Goal: Transaction & Acquisition: Book appointment/travel/reservation

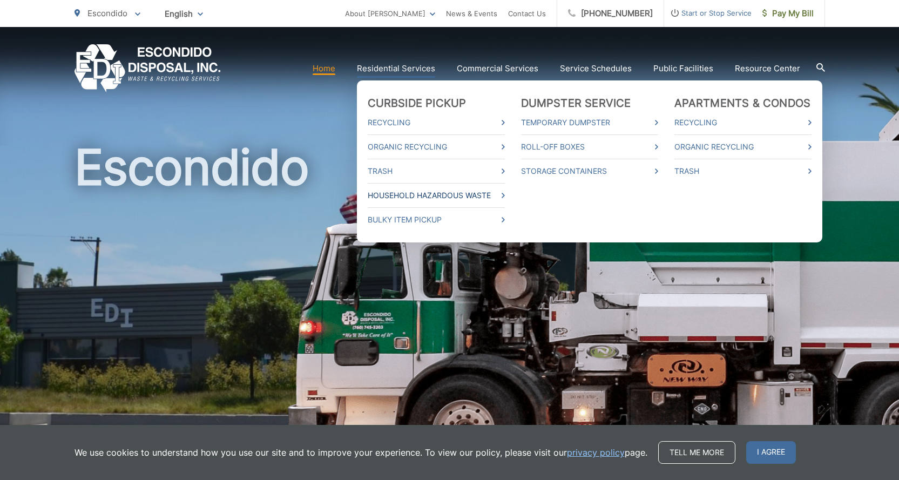
click at [410, 198] on link "Household Hazardous Waste" at bounding box center [436, 195] width 137 height 13
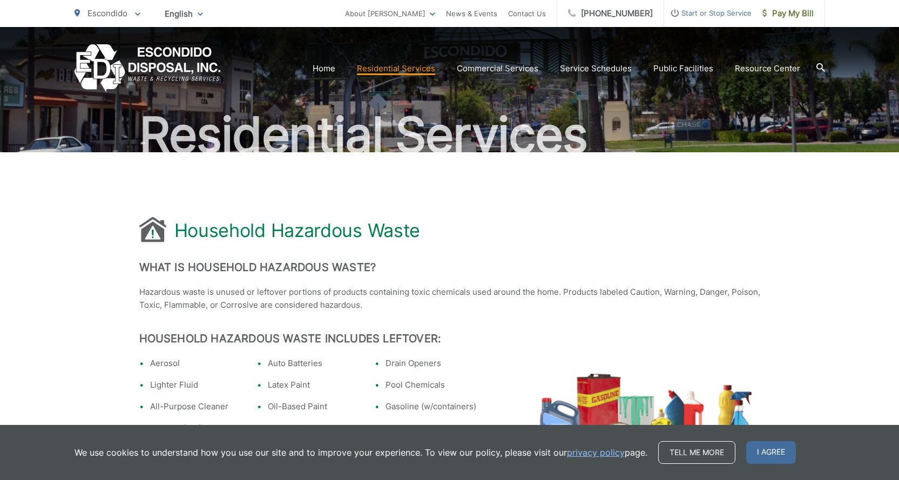
scroll to position [108, 0]
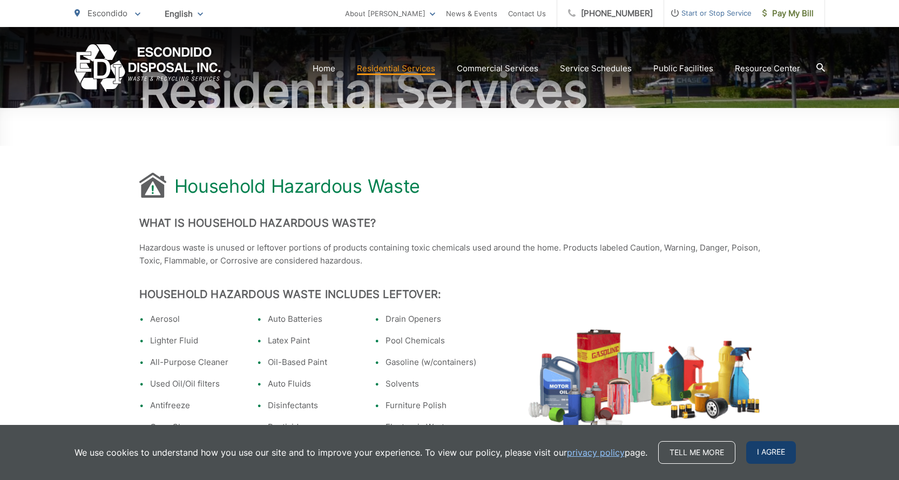
click at [759, 454] on span "I agree" at bounding box center [771, 452] width 50 height 23
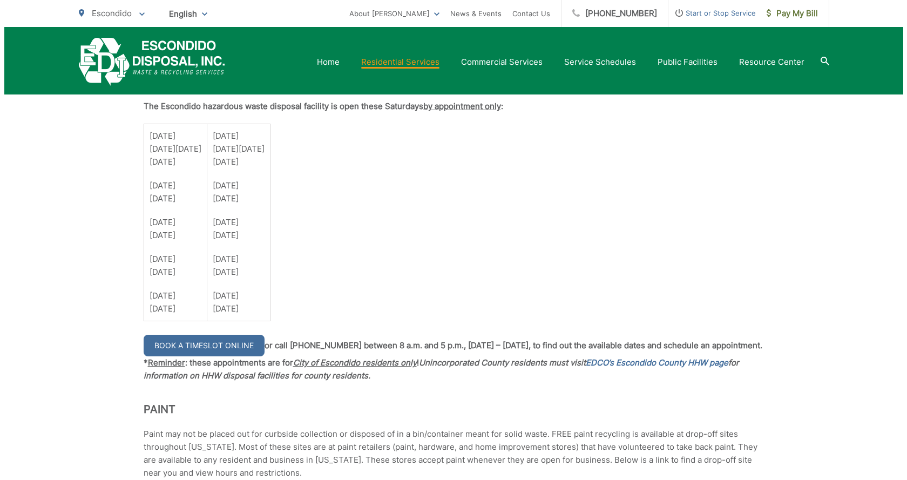
scroll to position [810, 0]
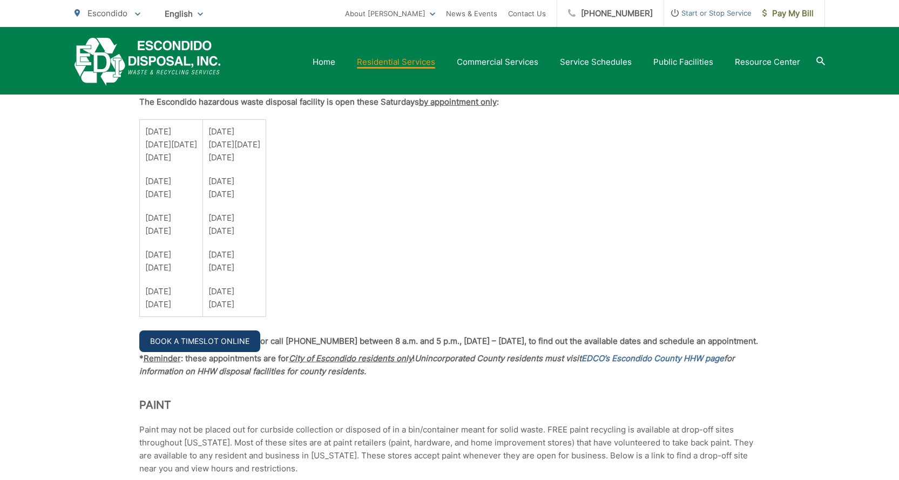
click at [219, 345] on link "Book a Timeslot Online" at bounding box center [199, 341] width 121 height 22
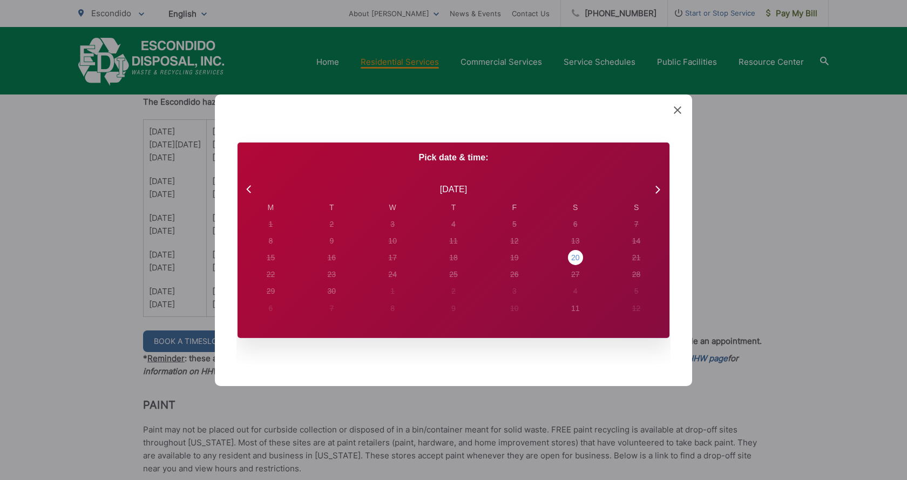
click at [273, 230] on div "20" at bounding box center [271, 224] width 4 height 11
radio input "true"
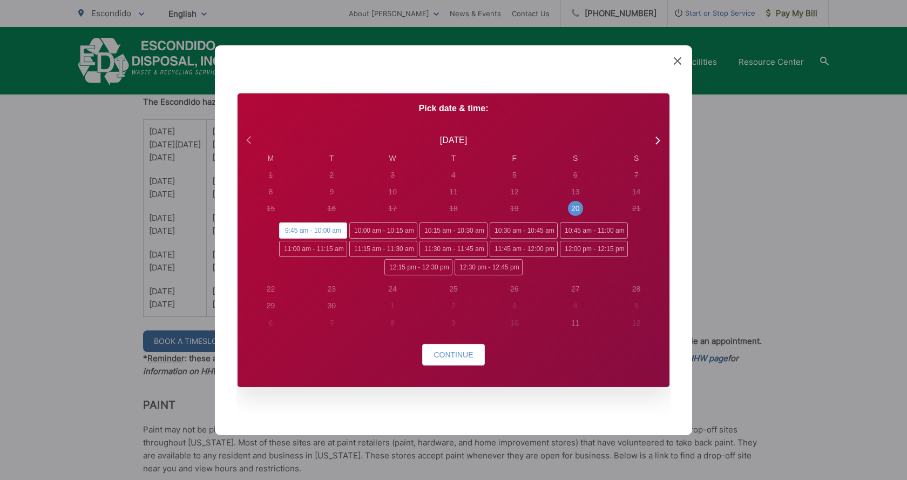
click at [251, 138] on icon at bounding box center [250, 140] width 14 height 14
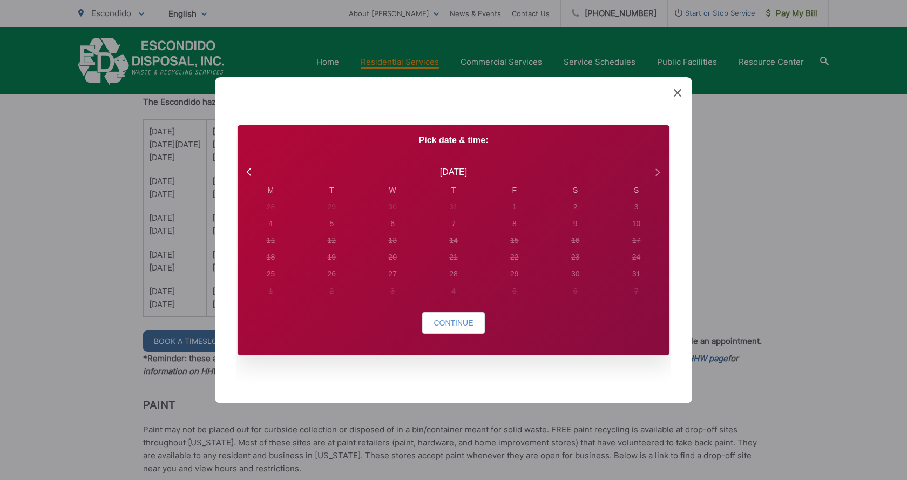
click at [653, 177] on icon at bounding box center [657, 172] width 14 height 14
click at [273, 213] on div "20" at bounding box center [271, 206] width 4 height 11
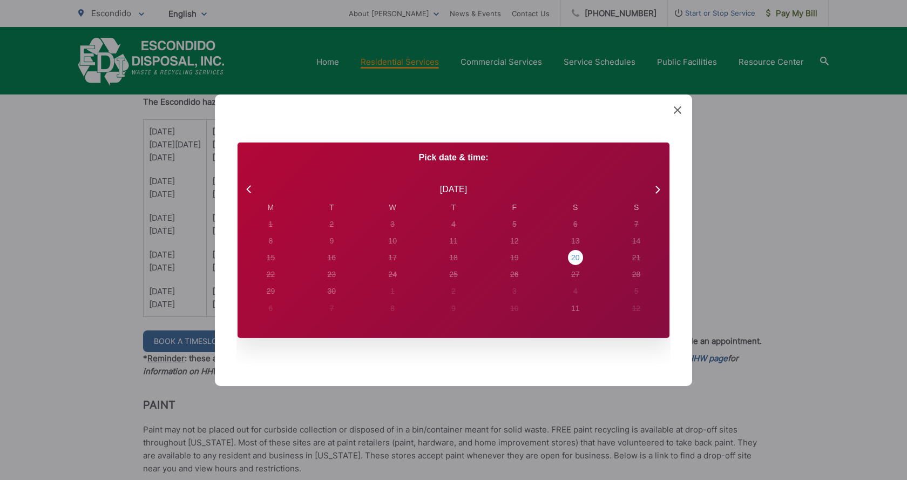
click at [278, 232] on div "20" at bounding box center [270, 224] width 15 height 15
radio input "true"
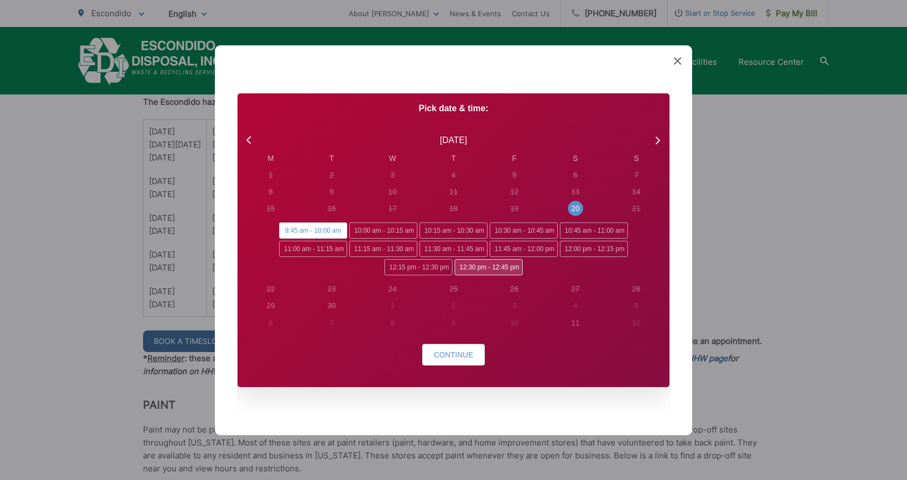
click at [517, 269] on span "12:30 pm - 12:45 pm" at bounding box center [489, 267] width 68 height 16
click at [462, 266] on input "12:30 pm - 12:45 pm" at bounding box center [458, 262] width 7 height 7
radio input "true"
radio input "false"
click at [477, 351] on button "Continue" at bounding box center [453, 355] width 62 height 22
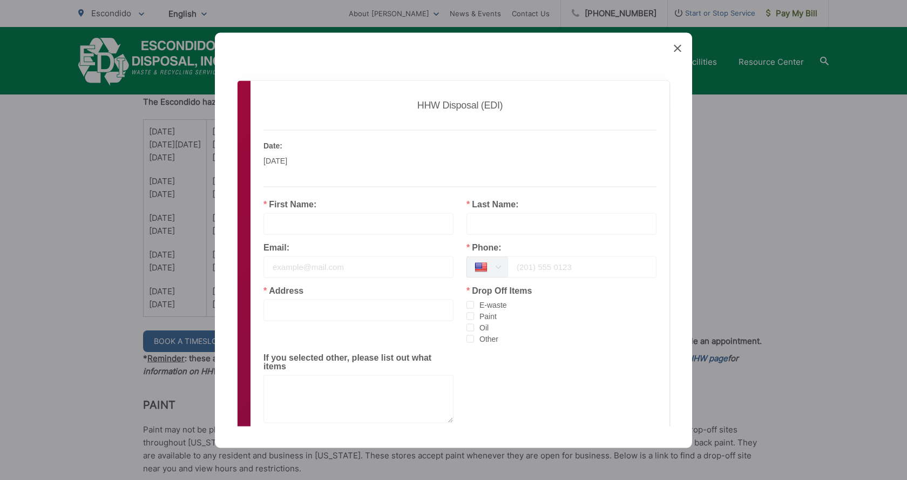
click at [282, 214] on input "text" at bounding box center [359, 224] width 190 height 22
type input "ANNA"
type input "MITELBERG"
type input "anmit28@gmail.com"
type input "3057992584"
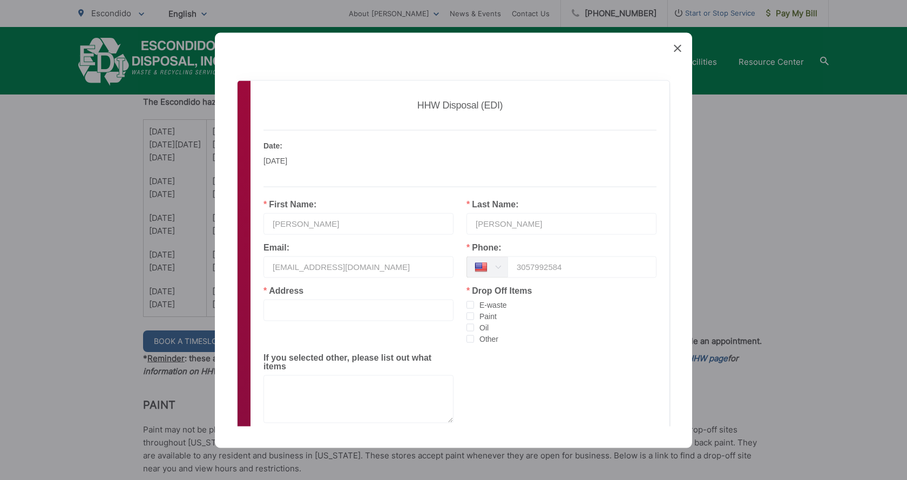
click at [474, 305] on span "E-waste" at bounding box center [490, 305] width 33 height 10
click at [474, 301] on input "E-waste" at bounding box center [474, 301] width 0 height 0
click at [468, 318] on span "checkbox-group" at bounding box center [471, 316] width 8 height 8
click at [474, 312] on input "Paint" at bounding box center [474, 312] width 0 height 0
click at [468, 325] on span "checkbox-group" at bounding box center [471, 327] width 8 height 8
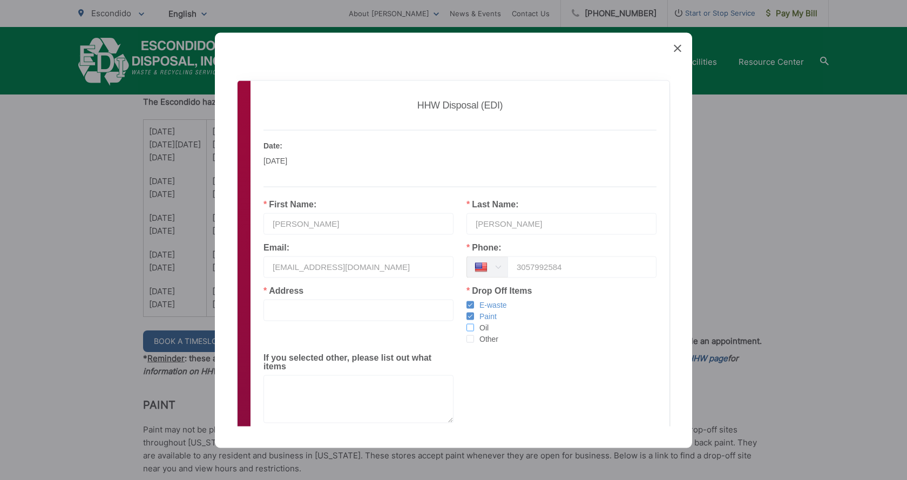
click at [474, 323] on input "Oil" at bounding box center [474, 323] width 0 height 0
click at [316, 302] on input "text" at bounding box center [359, 310] width 190 height 22
type input "2858 Oak Hill Drive"
click at [361, 336] on div "Address 2858 Oak Hill Drive Drop Off Items E-waste Paint Oil Other If you selec…" at bounding box center [460, 358] width 419 height 145
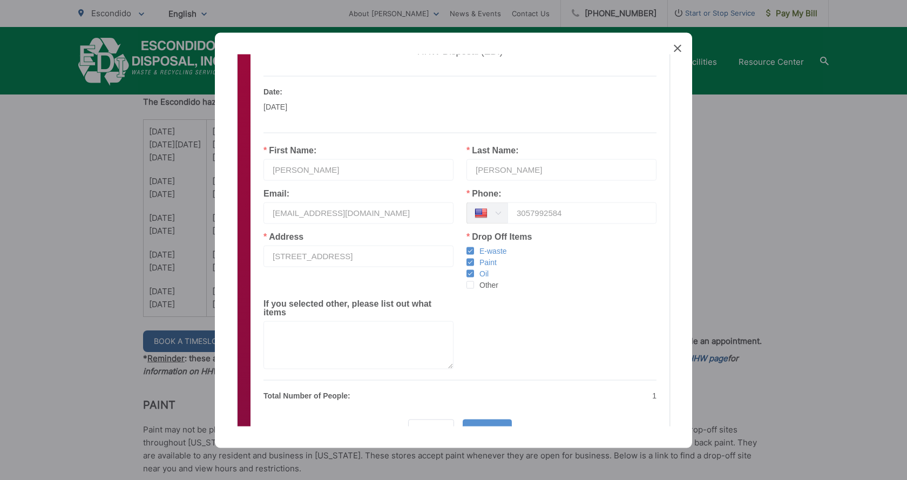
scroll to position [112, 0]
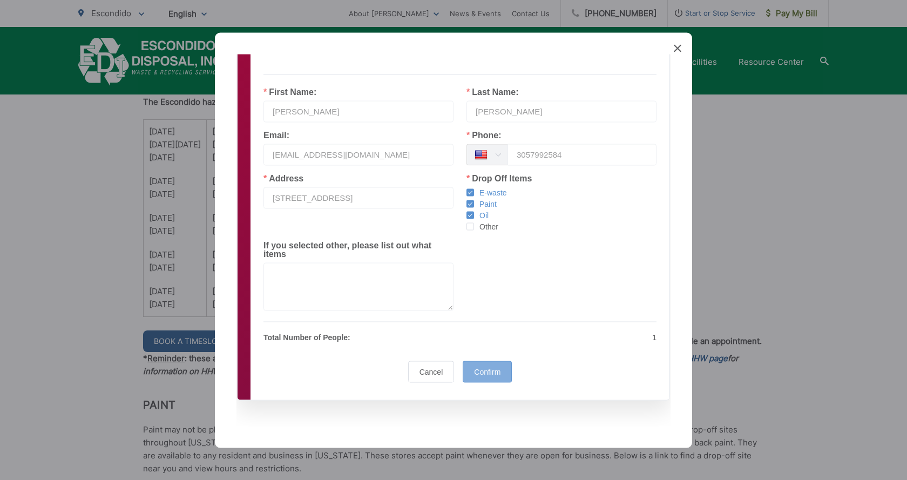
click at [496, 363] on div "Confirm" at bounding box center [487, 372] width 49 height 22
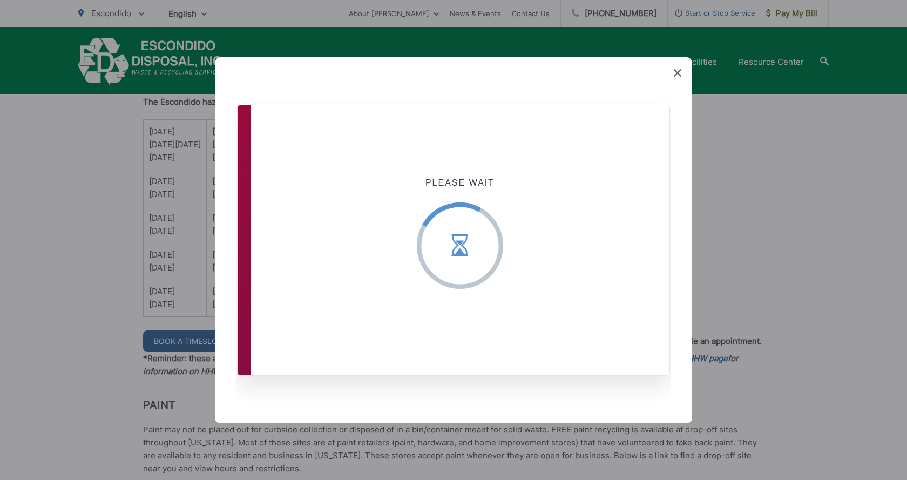
scroll to position [0, 0]
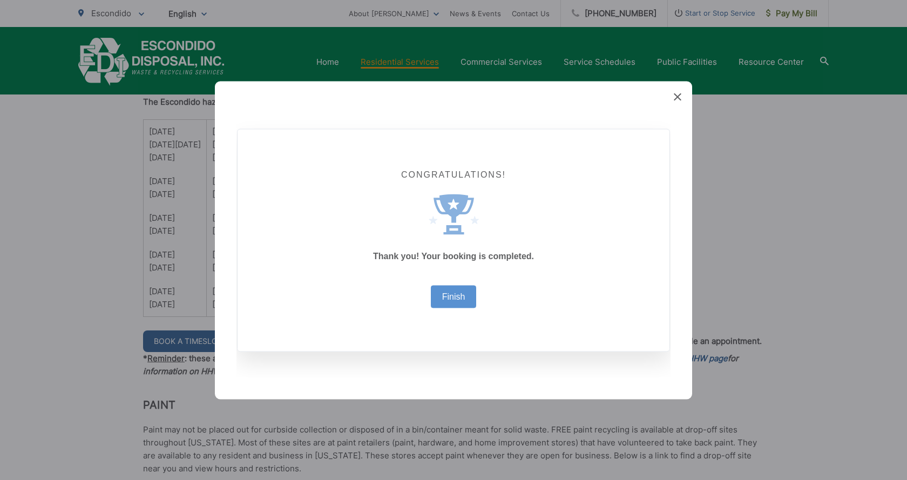
click at [682, 101] on div "Created with Sketch. Congratulations! Created with Sketch. Thank you! Your book…" at bounding box center [453, 240] width 477 height 318
click at [455, 296] on link "Finish" at bounding box center [453, 296] width 23 height 9
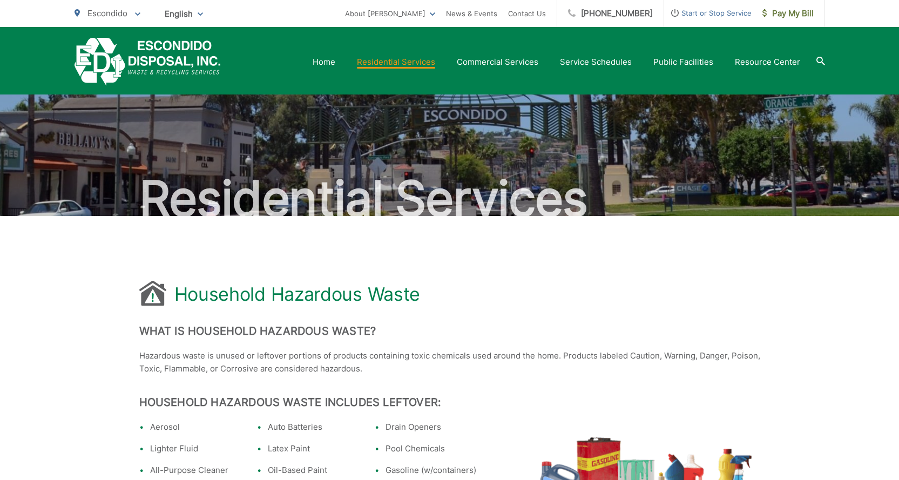
scroll to position [810, 0]
